Goal: Transaction & Acquisition: Purchase product/service

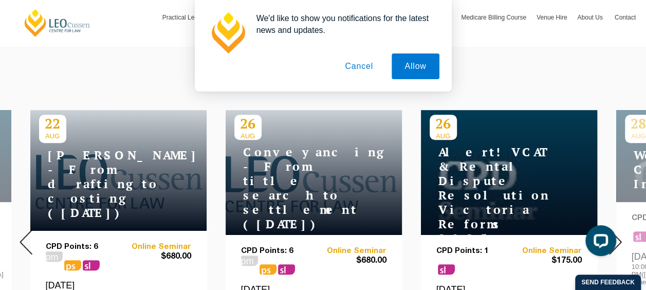
scroll to position [360, 0]
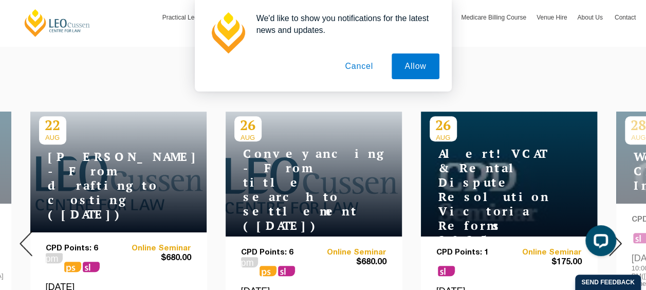
click at [623, 235] on div at bounding box center [616, 243] width 62 height 351
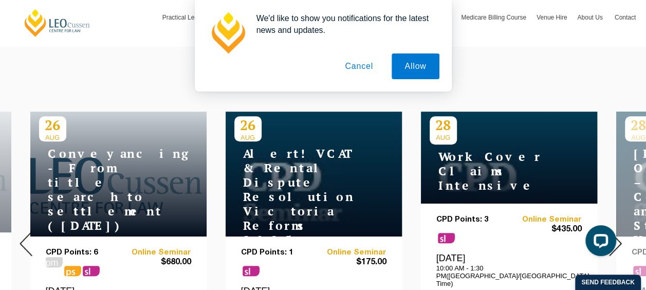
click at [623, 235] on div at bounding box center [616, 243] width 62 height 351
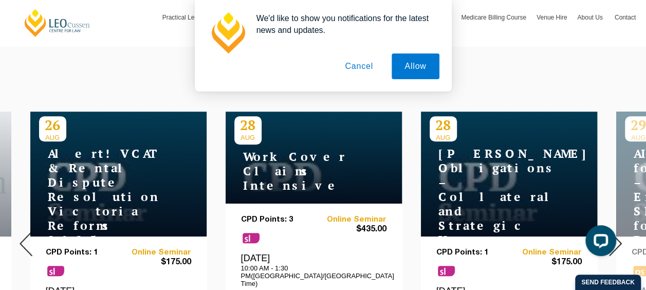
click at [623, 235] on div at bounding box center [616, 243] width 62 height 351
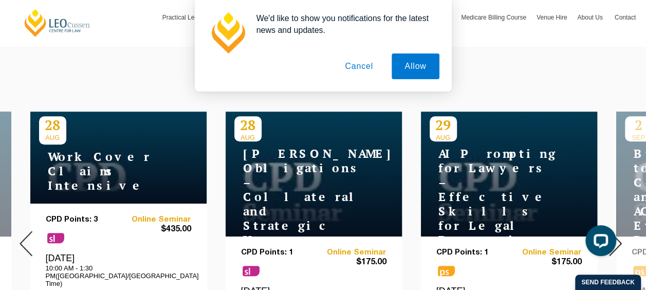
click at [623, 235] on div at bounding box center [616, 243] width 62 height 351
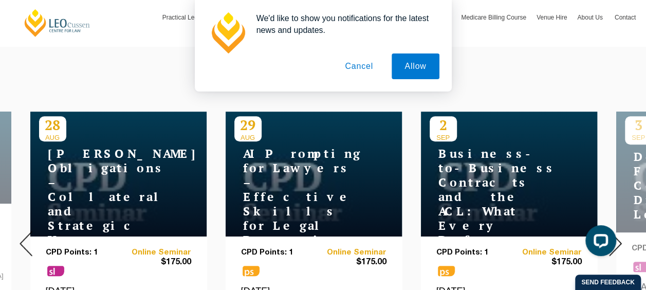
click at [623, 235] on div at bounding box center [616, 243] width 62 height 351
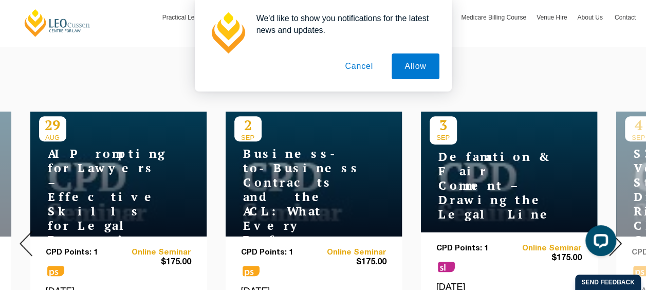
click at [623, 235] on div at bounding box center [616, 243] width 62 height 351
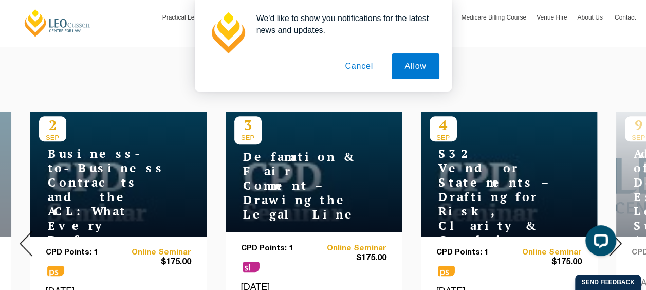
click at [623, 235] on div at bounding box center [616, 243] width 62 height 351
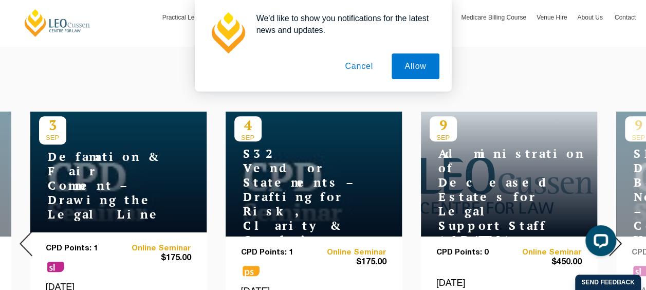
click at [623, 235] on div at bounding box center [616, 243] width 62 height 351
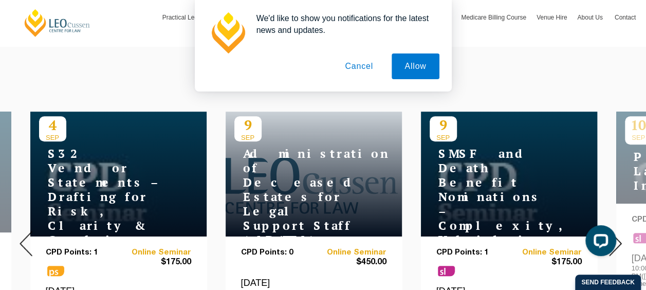
click at [623, 235] on div at bounding box center [616, 243] width 62 height 351
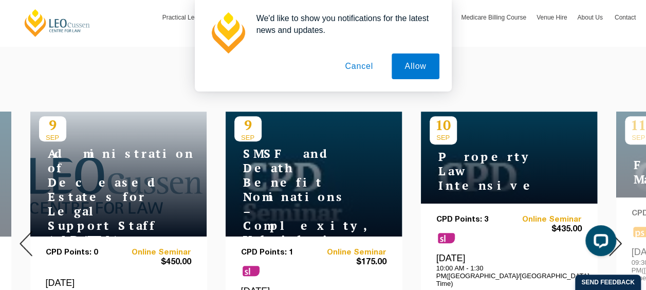
click at [623, 235] on div at bounding box center [616, 243] width 62 height 351
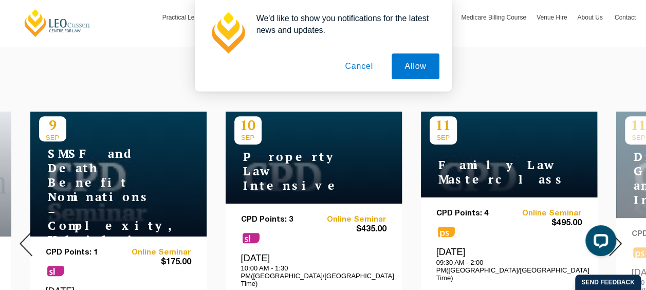
click at [623, 235] on div at bounding box center [616, 243] width 62 height 351
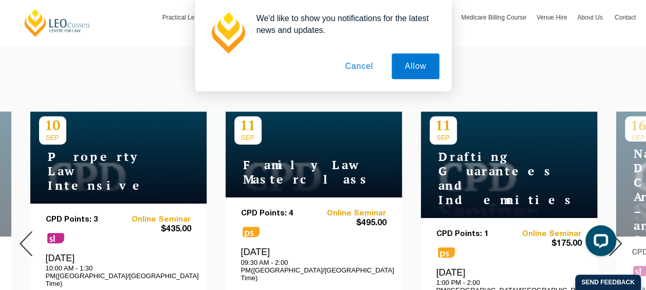
click at [623, 235] on div at bounding box center [616, 243] width 62 height 351
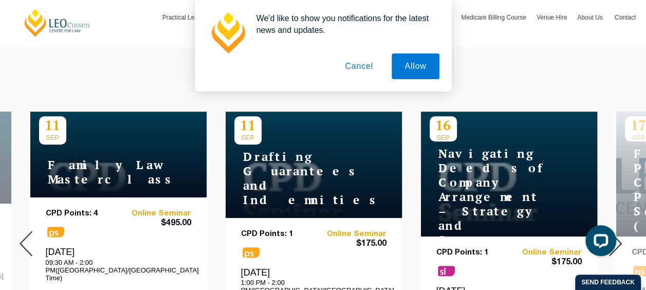
click at [623, 235] on div at bounding box center [616, 243] width 62 height 351
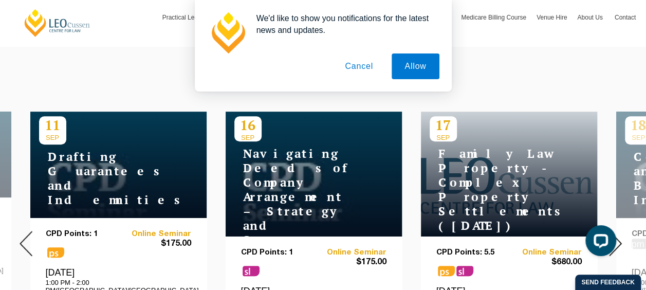
click at [623, 235] on div at bounding box center [616, 243] width 62 height 351
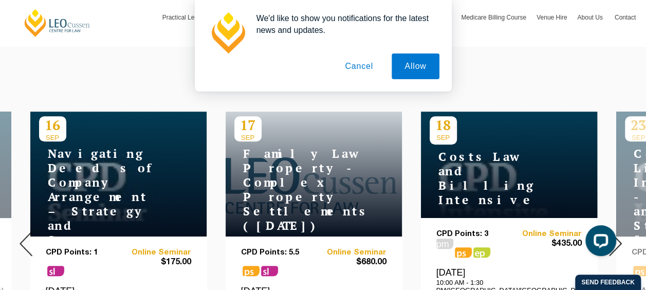
click at [623, 235] on div at bounding box center [616, 243] width 62 height 351
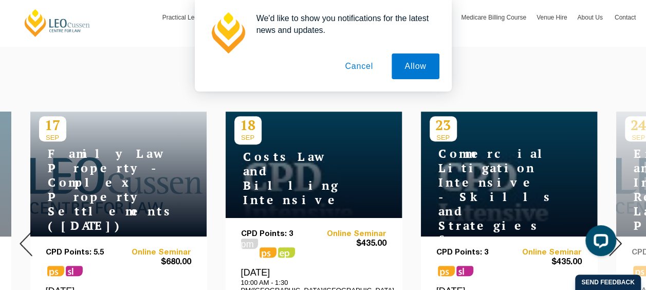
click at [623, 235] on div at bounding box center [616, 243] width 62 height 351
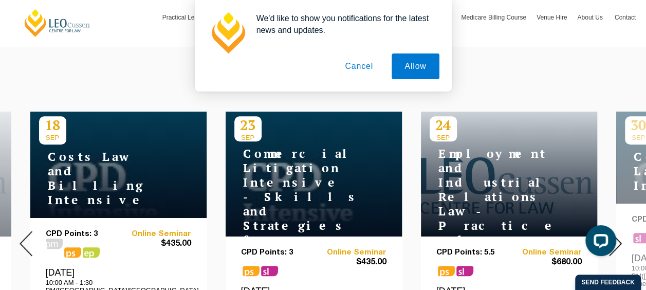
click at [623, 235] on div at bounding box center [616, 243] width 62 height 351
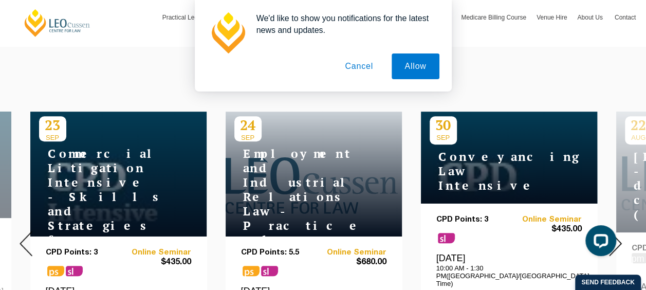
click at [623, 235] on div at bounding box center [616, 243] width 62 height 351
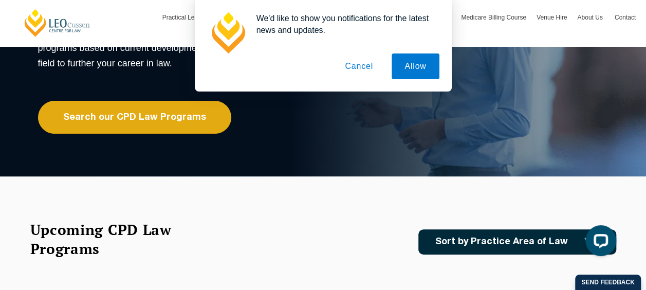
scroll to position [0, 0]
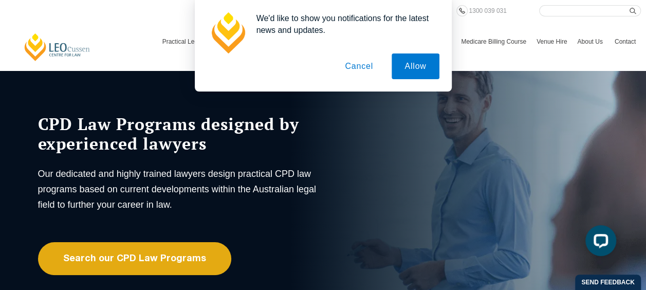
click at [545, 8] on div "We'd like to show you notifications for the latest news and updates. Allow Canc…" at bounding box center [323, 46] width 646 height 92
click at [558, 8] on div "We'd like to show you notifications for the latest news and updates. Allow Canc…" at bounding box center [323, 46] width 646 height 92
click at [353, 68] on button "Cancel" at bounding box center [359, 66] width 54 height 26
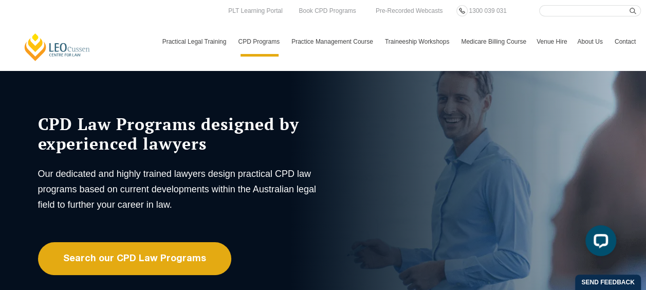
click at [577, 10] on input "Search here" at bounding box center [590, 10] width 102 height 11
paste input "Wellbeing Guidelines for Workplaces"
type input "Wellbeing Guidelines for Workplaces"
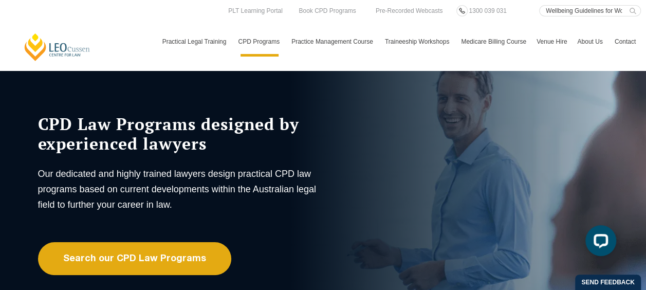
click at [635, 9] on icon "submit" at bounding box center [633, 11] width 7 height 7
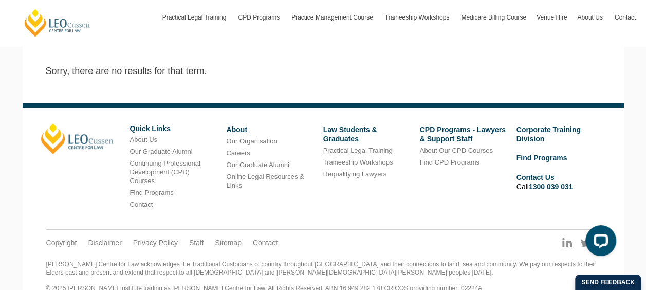
scroll to position [440, 0]
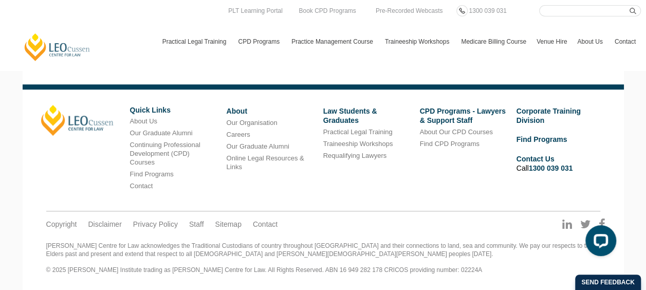
click at [110, 25] on div "Leo Cussen Centre for Law Search here Practical Legal Training Our Practical Le…" at bounding box center [323, 30] width 636 height 51
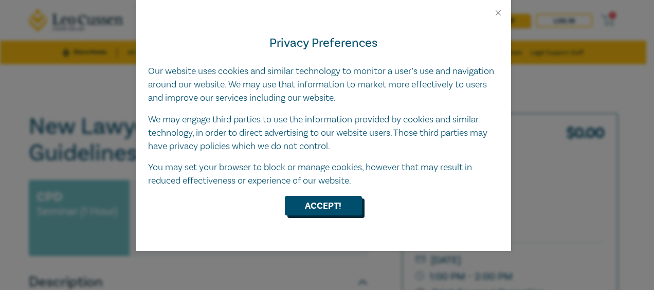
click at [331, 200] on button "Accept!" at bounding box center [323, 206] width 77 height 20
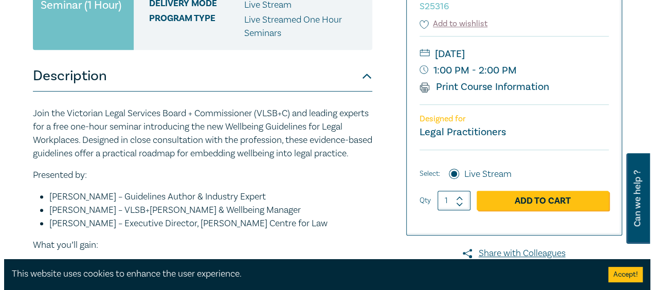
scroll to position [207, 0]
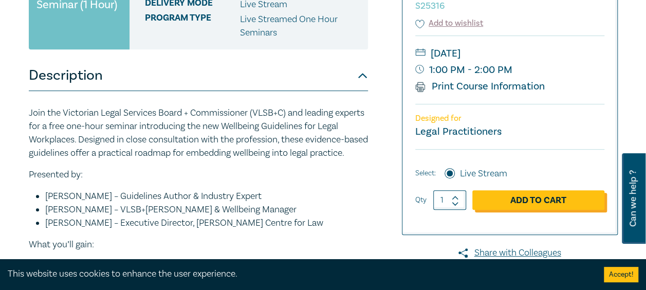
click at [525, 204] on link "Add to Cart" at bounding box center [538, 200] width 132 height 20
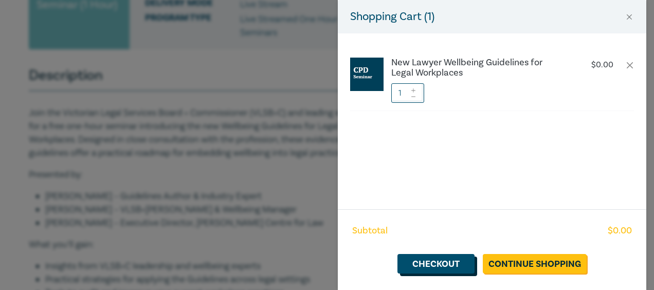
click at [442, 261] on link "Checkout" at bounding box center [435, 264] width 77 height 20
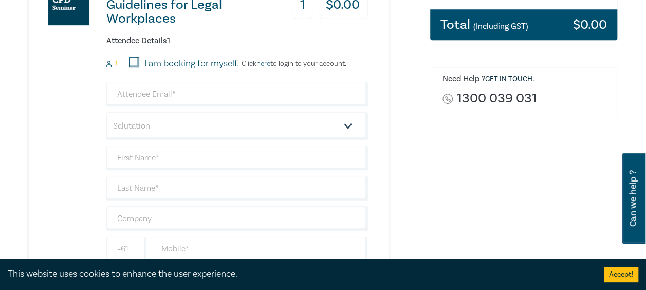
scroll to position [246, 0]
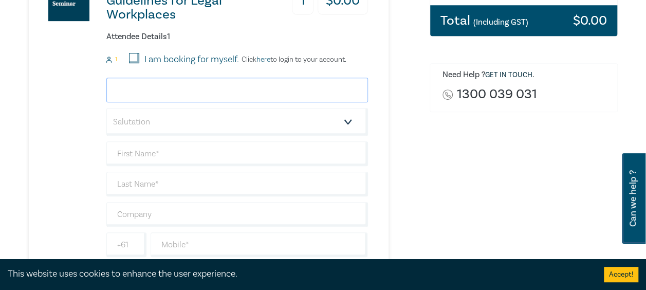
click at [259, 82] on input "email" at bounding box center [237, 90] width 262 height 25
type input "SMkhwananzi@umfc.com.au"
type input "Shyleen"
type input "Mkhwananzi"
type input "Upper Murray Family Care (UMFC)"
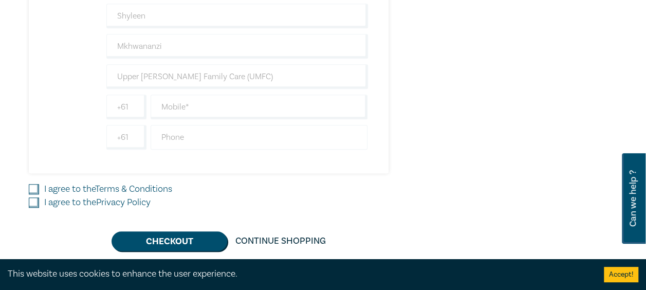
scroll to position [384, 0]
click at [243, 105] on input "text" at bounding box center [259, 106] width 217 height 25
type input "0477294549"
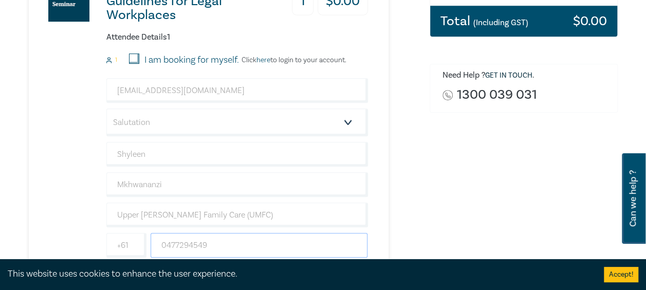
scroll to position [245, 0]
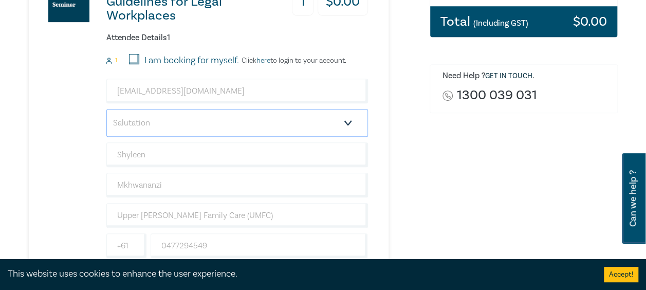
click at [350, 121] on select "Salutation Mr. Mrs. Ms. Miss Dr. Prof. Other" at bounding box center [237, 123] width 262 height 28
select select "Ms."
click at [106, 109] on select "Salutation Mr. Mrs. Ms. Miss Dr. Prof. Other" at bounding box center [237, 123] width 262 height 28
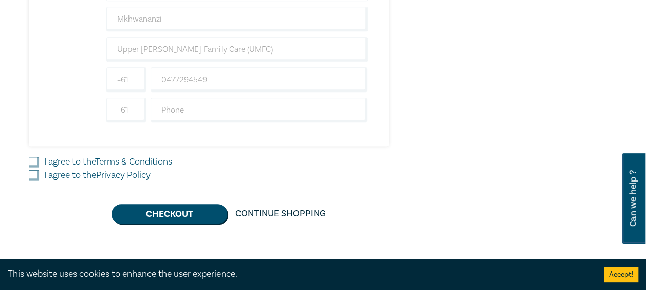
scroll to position [426, 0]
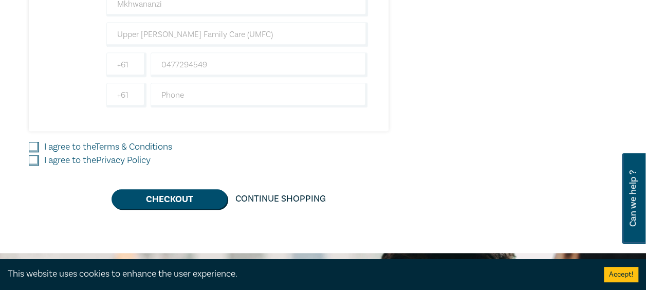
click at [36, 143] on input "I agree to the Terms & Conditions" at bounding box center [34, 147] width 10 height 10
checkbox input "true"
click at [35, 155] on input "I agree to the Privacy Policy" at bounding box center [34, 160] width 10 height 10
checkbox input "true"
click at [133, 197] on button "Checkout" at bounding box center [170, 199] width 116 height 20
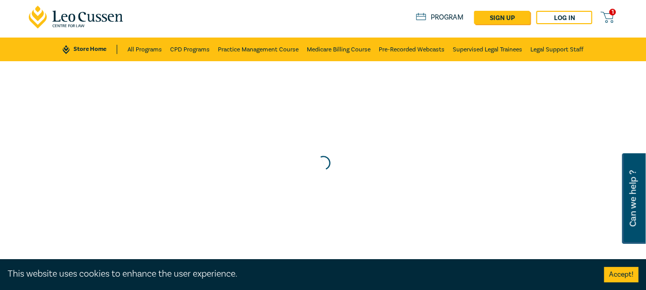
scroll to position [0, 0]
